Goal: Check status: Check status

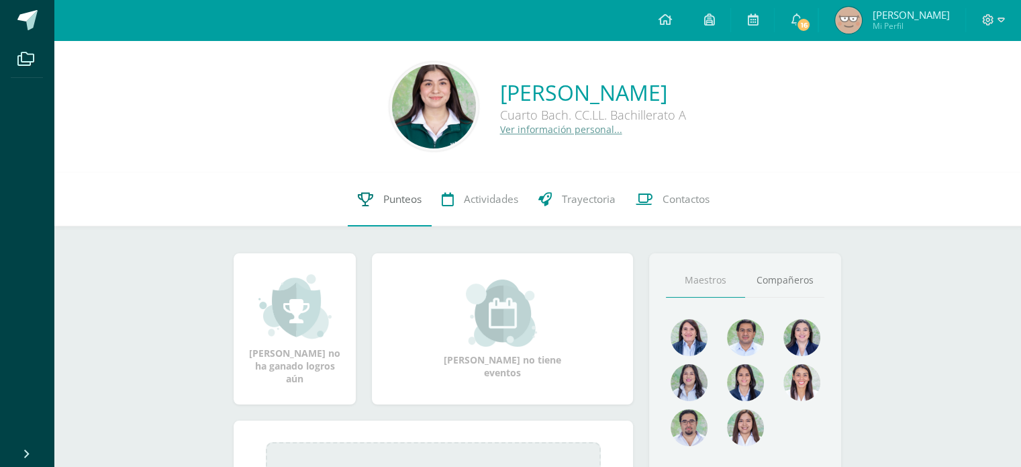
click at [373, 203] on link "Punteos" at bounding box center [390, 200] width 84 height 54
click at [379, 207] on link "Punteos" at bounding box center [390, 200] width 84 height 54
click at [401, 204] on span "Punteos" at bounding box center [402, 199] width 38 height 14
click at [407, 213] on link "Punteos" at bounding box center [390, 200] width 84 height 54
click at [418, 207] on link "Punteos" at bounding box center [390, 200] width 84 height 54
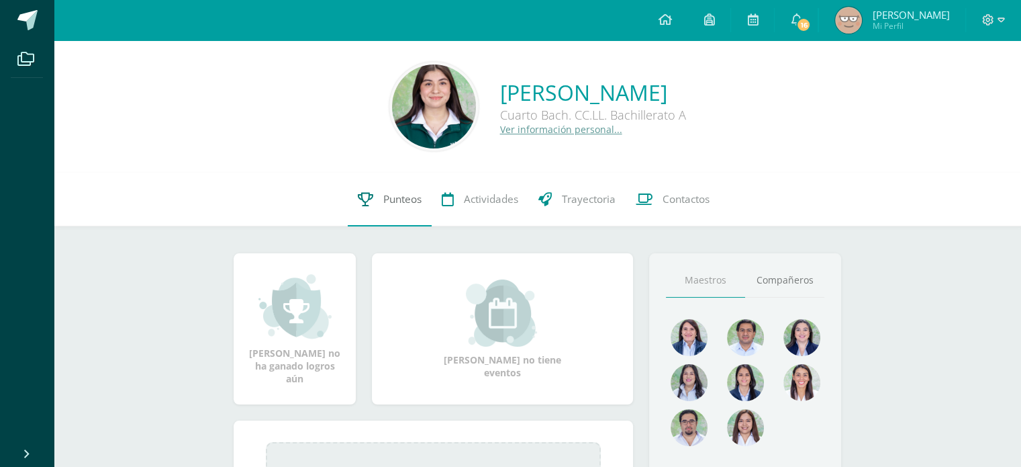
click at [387, 206] on span "Punteos" at bounding box center [402, 199] width 38 height 14
click at [399, 203] on span "Punteos" at bounding box center [402, 199] width 38 height 14
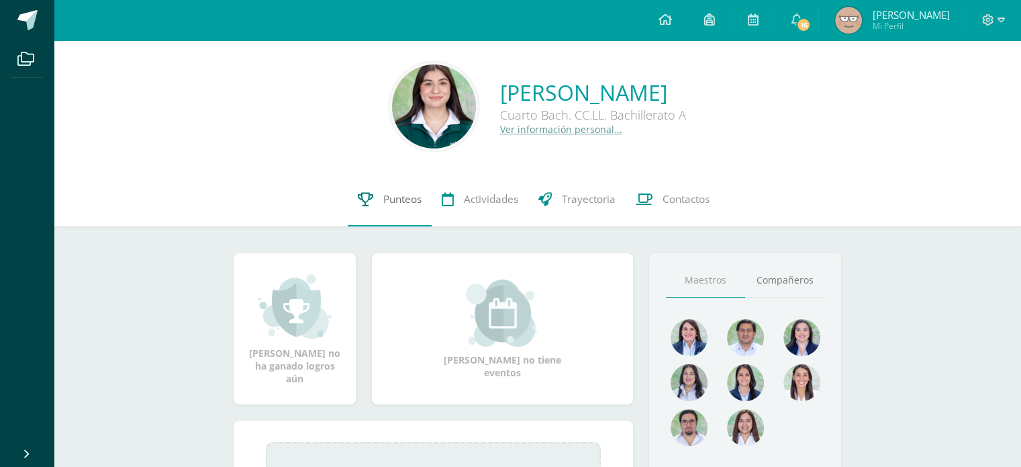
click at [399, 203] on span "Punteos" at bounding box center [402, 199] width 38 height 14
click at [379, 199] on link "Punteos" at bounding box center [390, 200] width 84 height 54
click at [387, 205] on span "Punteos" at bounding box center [402, 199] width 38 height 14
click at [381, 218] on link "Punteos" at bounding box center [390, 200] width 84 height 54
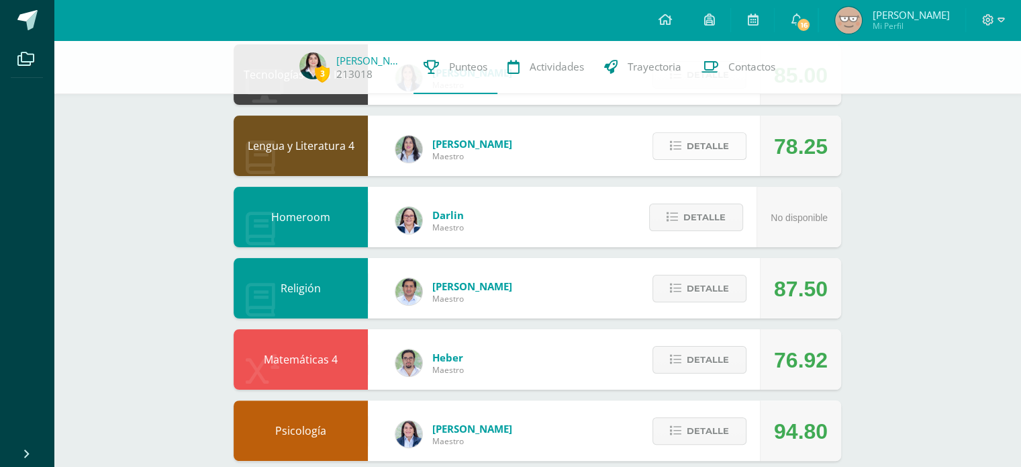
scroll to position [273, 0]
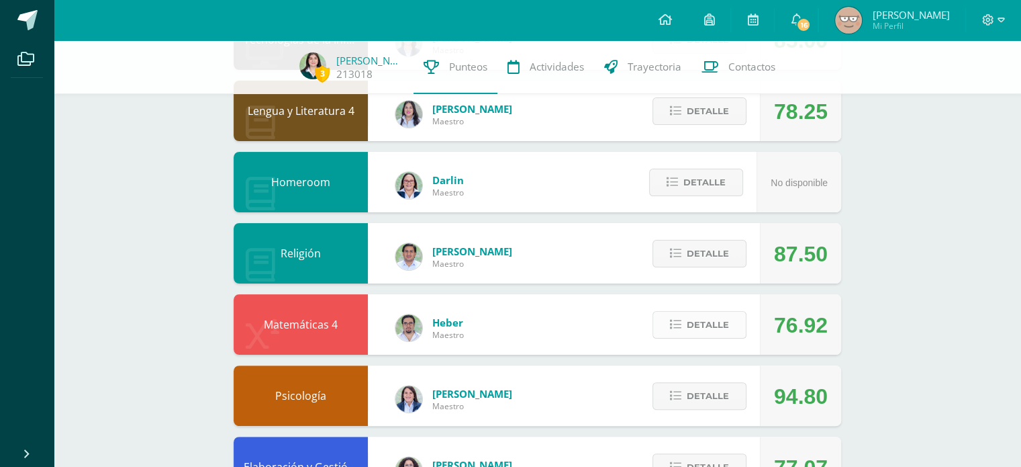
click at [693, 328] on span "Detalle" at bounding box center [708, 324] width 42 height 25
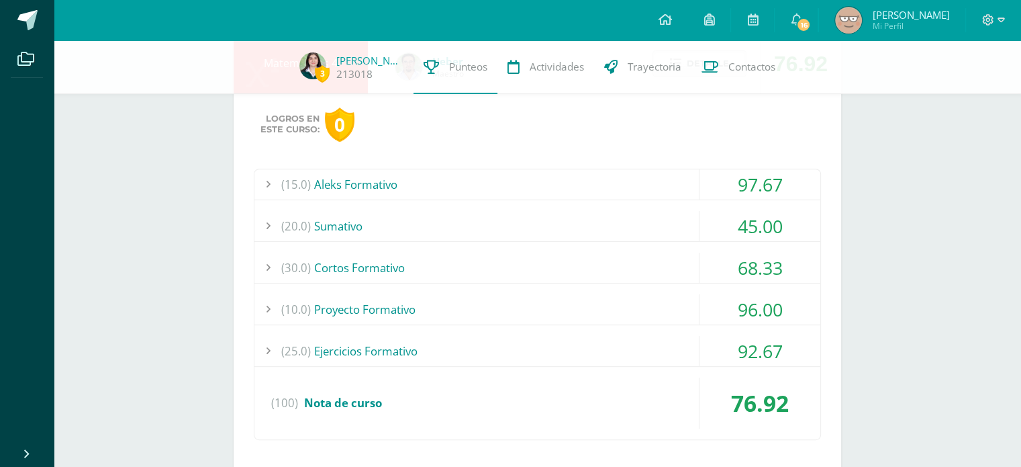
scroll to position [536, 0]
click at [753, 218] on div "45.00" at bounding box center [760, 225] width 121 height 30
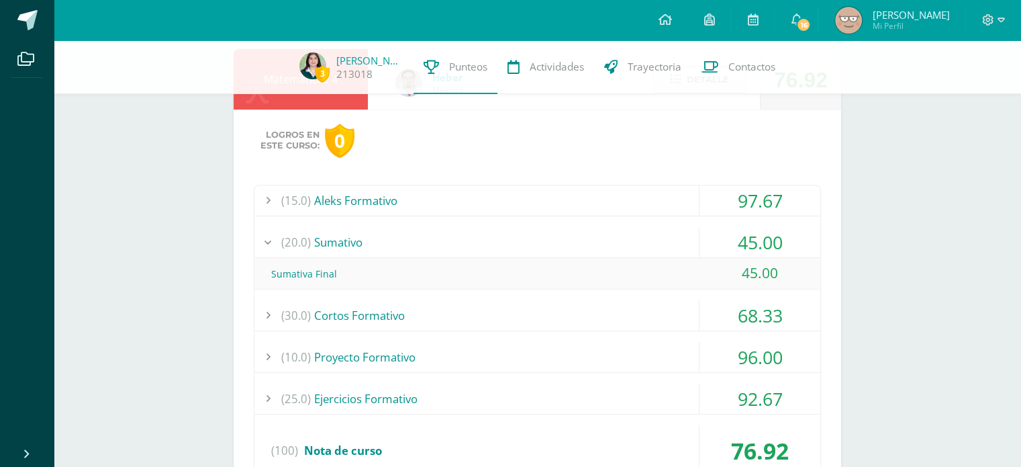
scroll to position [521, 0]
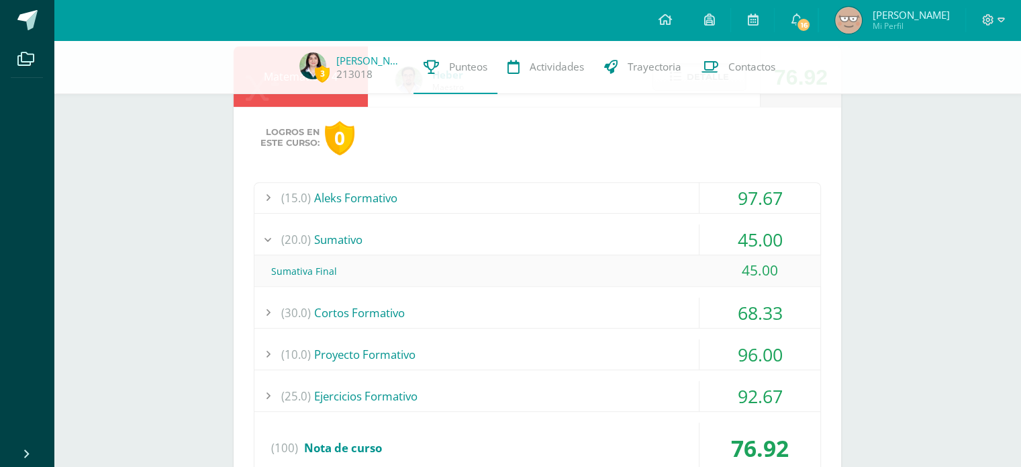
click at [712, 238] on div "45.00" at bounding box center [760, 239] width 121 height 30
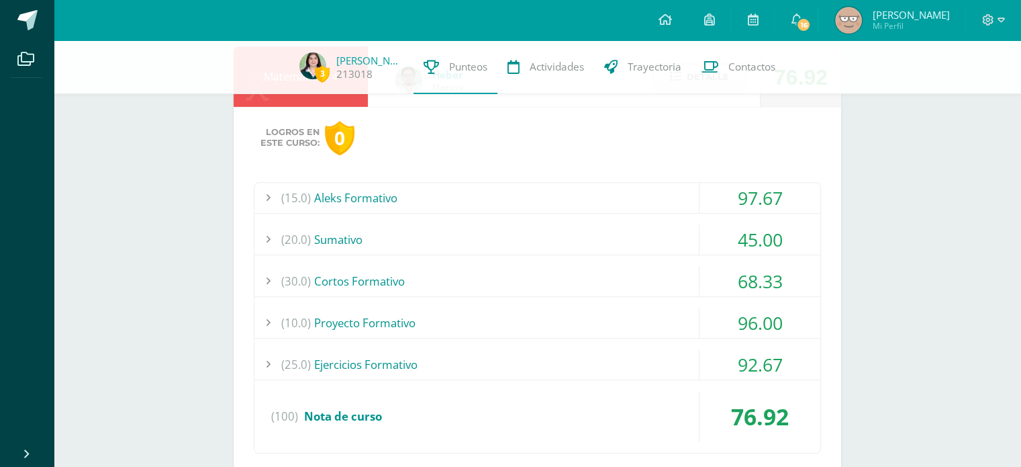
click at [712, 238] on div "45.00" at bounding box center [760, 239] width 121 height 30
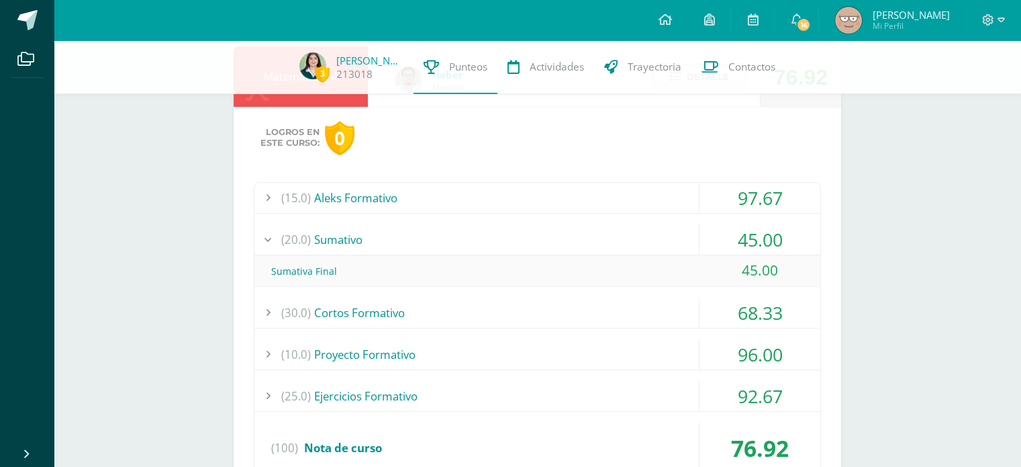
click at [712, 238] on div "45.00" at bounding box center [760, 239] width 121 height 30
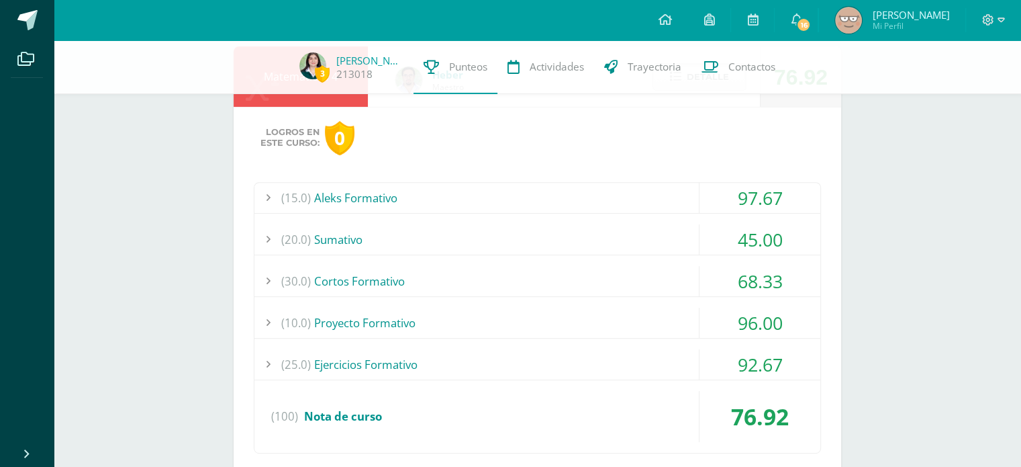
click at [682, 287] on div "(30.0) Cortos Formativo" at bounding box center [537, 281] width 566 height 30
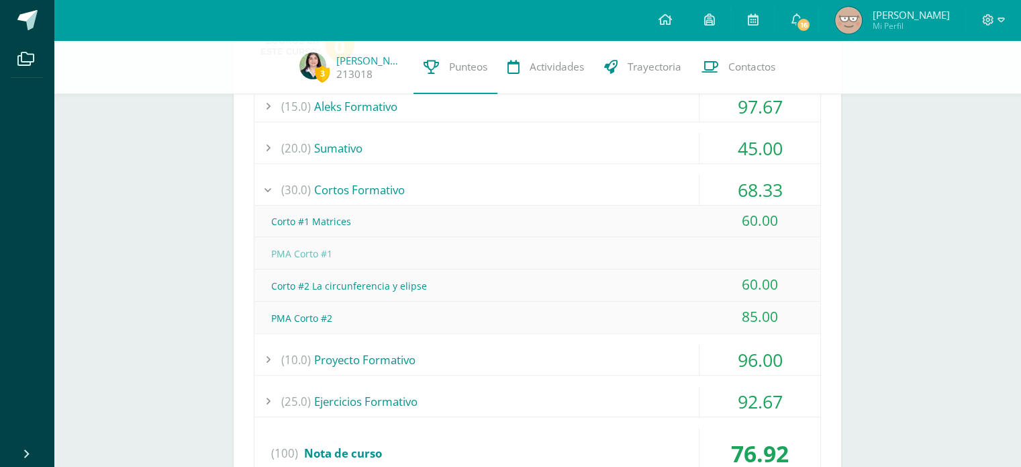
scroll to position [614, 0]
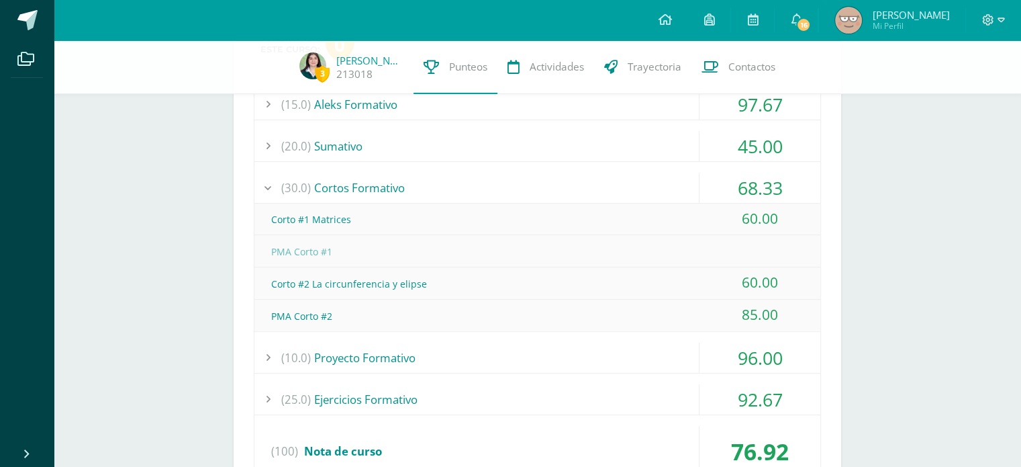
click at [714, 183] on div "68.33" at bounding box center [760, 188] width 121 height 30
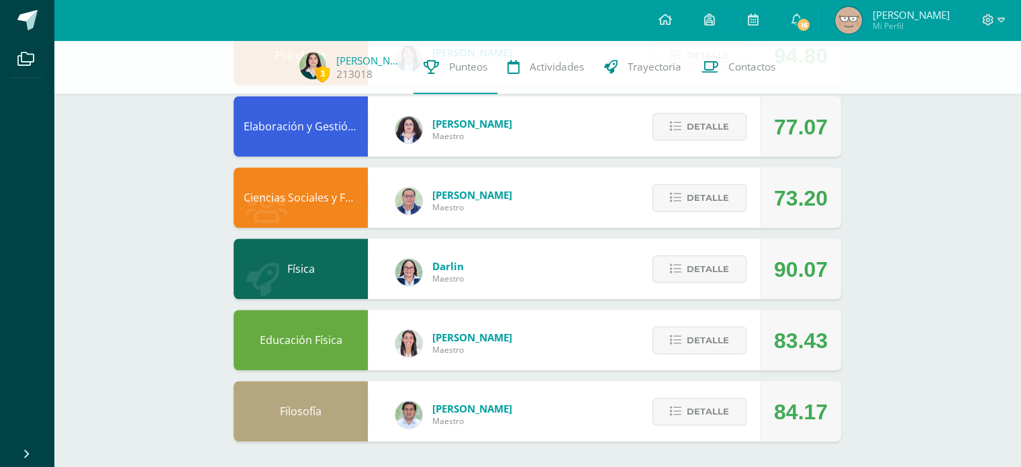
scroll to position [919, 0]
